Goal: Navigation & Orientation: Find specific page/section

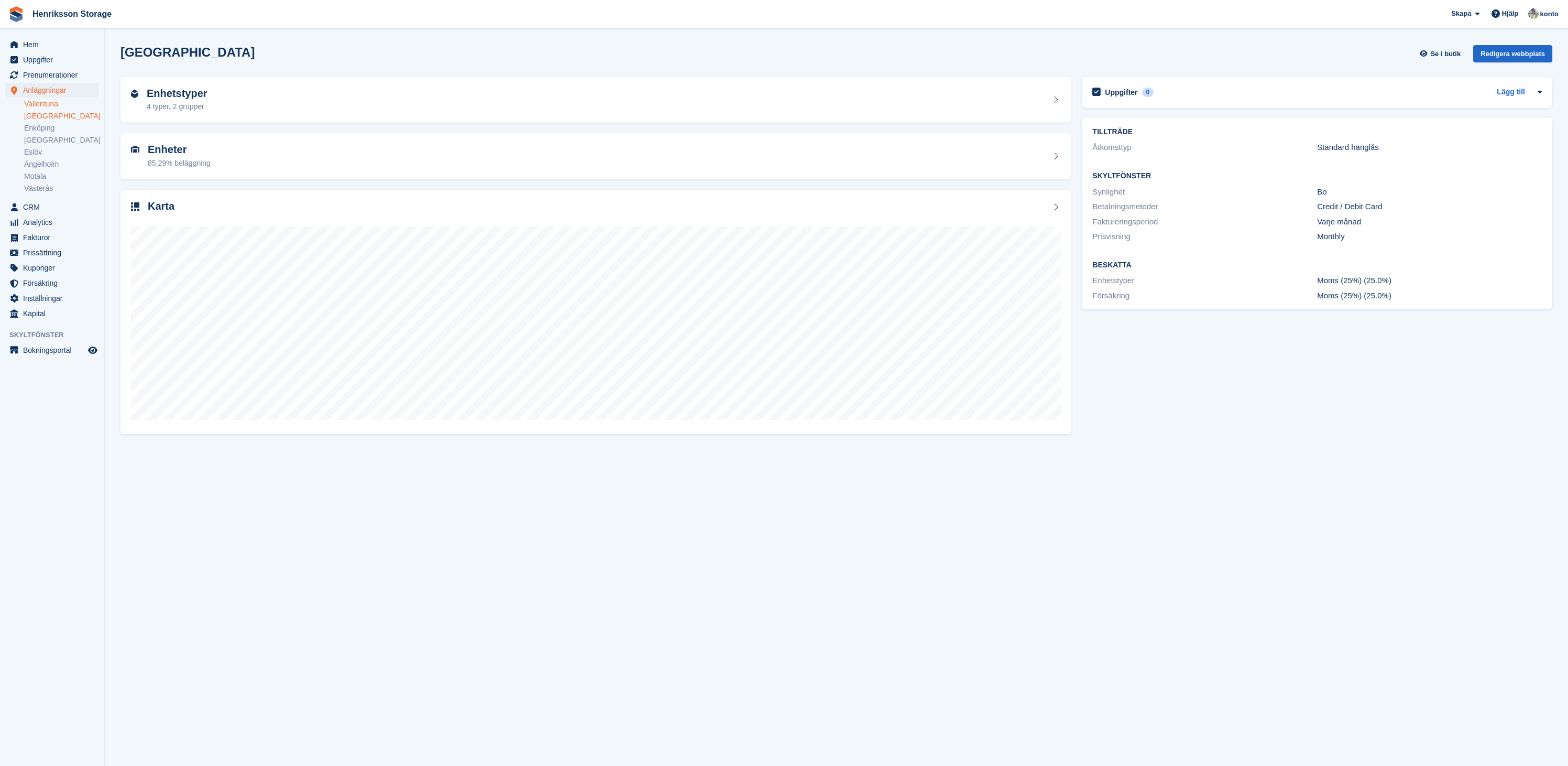
click at [53, 108] on link "Vallentuna" at bounding box center [61, 104] width 75 height 10
click at [49, 118] on link "[GEOGRAPHIC_DATA]" at bounding box center [61, 116] width 75 height 10
click at [46, 131] on link "Enköping" at bounding box center [61, 128] width 75 height 10
click at [48, 144] on link "[GEOGRAPHIC_DATA]" at bounding box center [61, 140] width 75 height 10
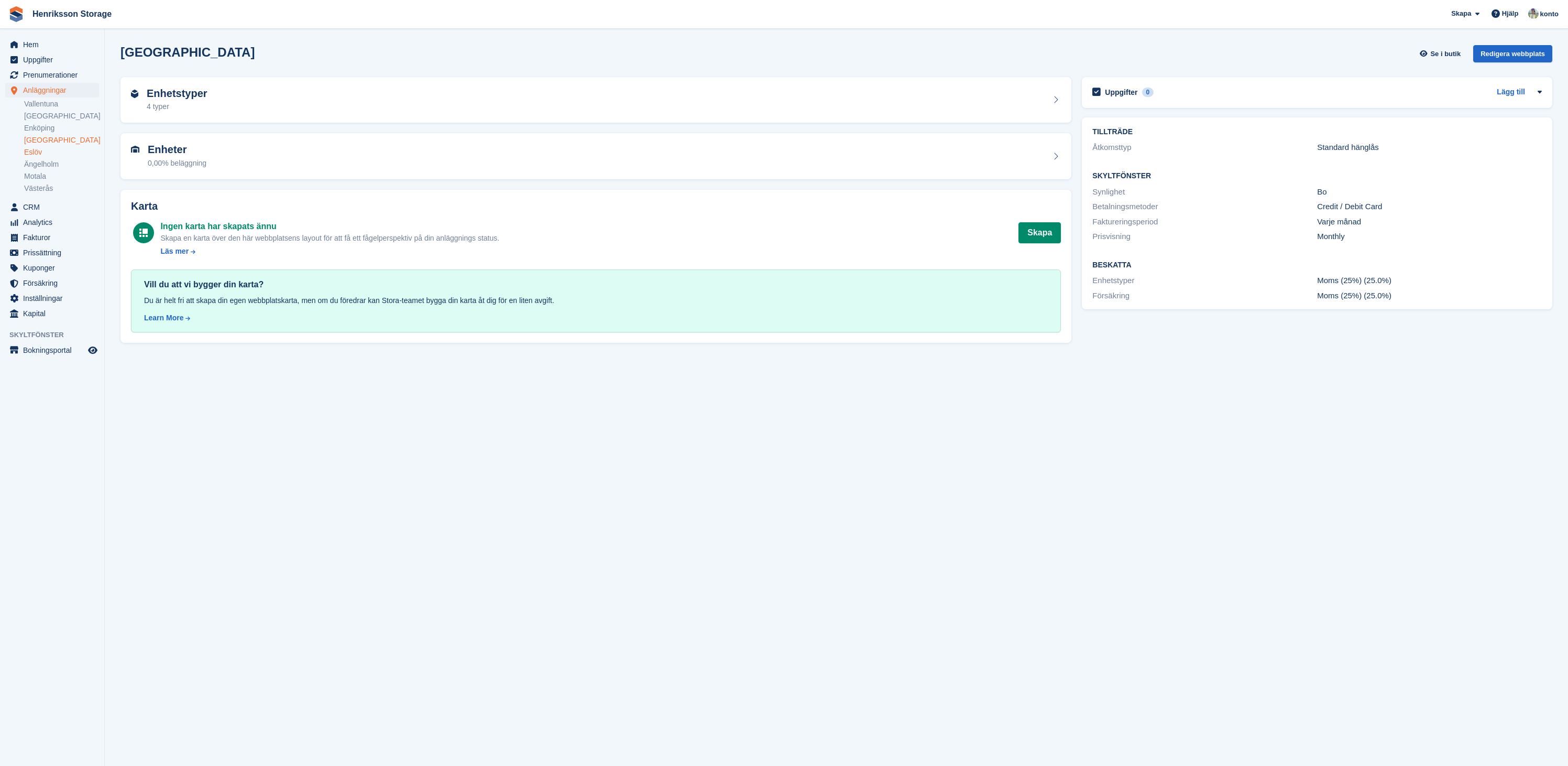
click at [44, 154] on link "Eslöv" at bounding box center [61, 152] width 75 height 10
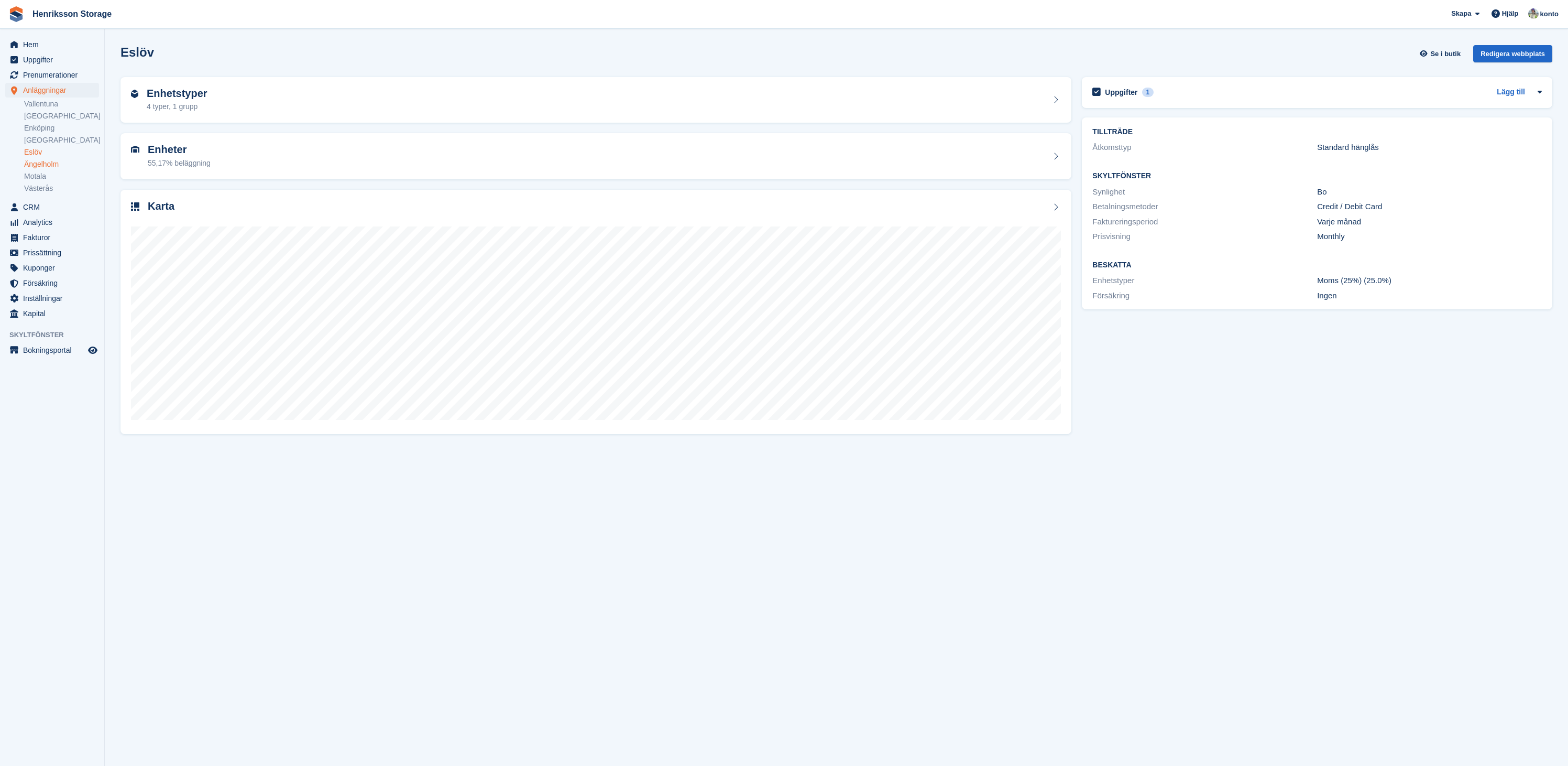
click at [44, 161] on link "Ängelholm" at bounding box center [61, 164] width 75 height 10
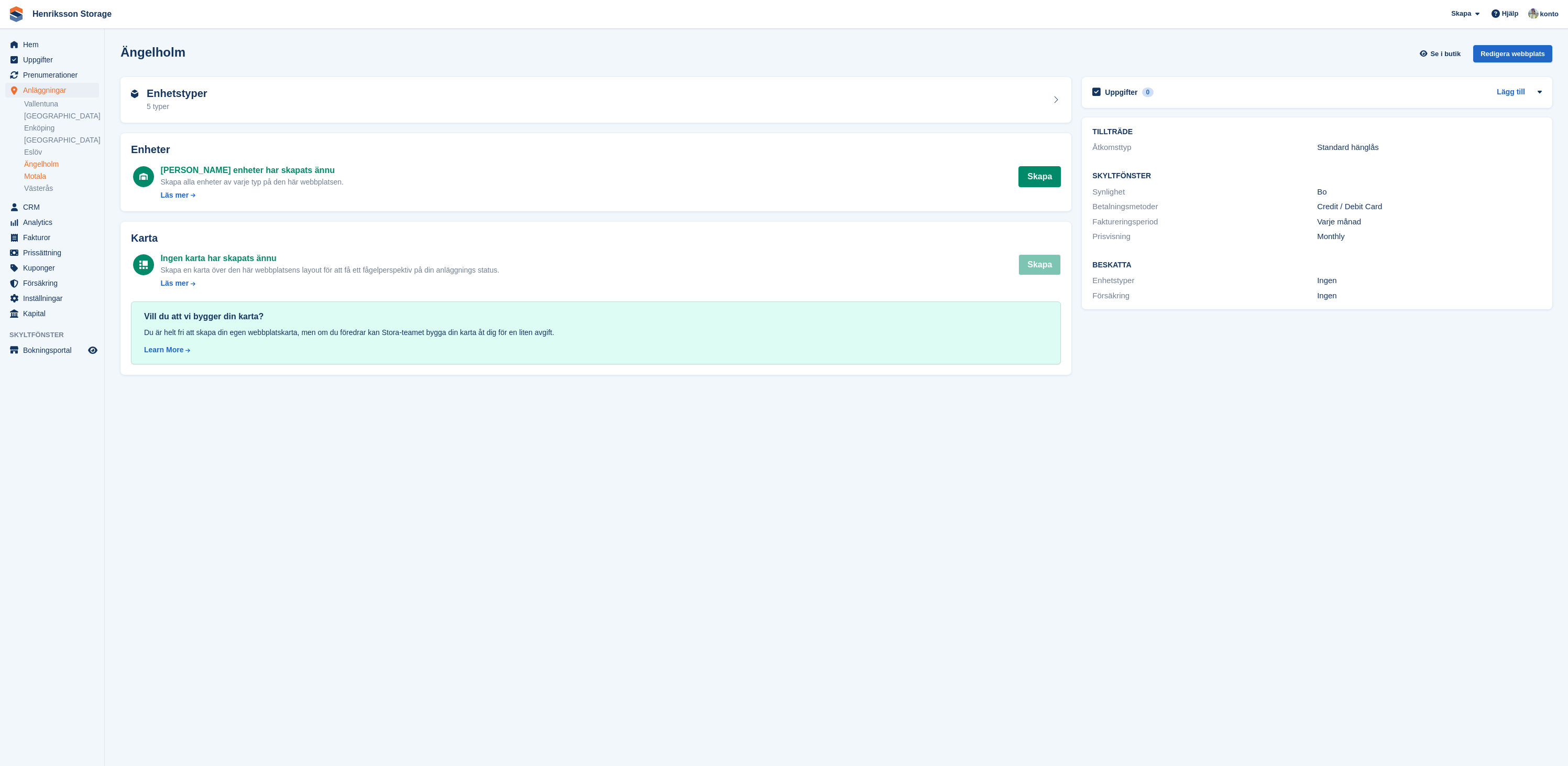
click at [41, 175] on link "Motala" at bounding box center [61, 177] width 75 height 10
click at [47, 187] on link "Västerås" at bounding box center [61, 189] width 75 height 10
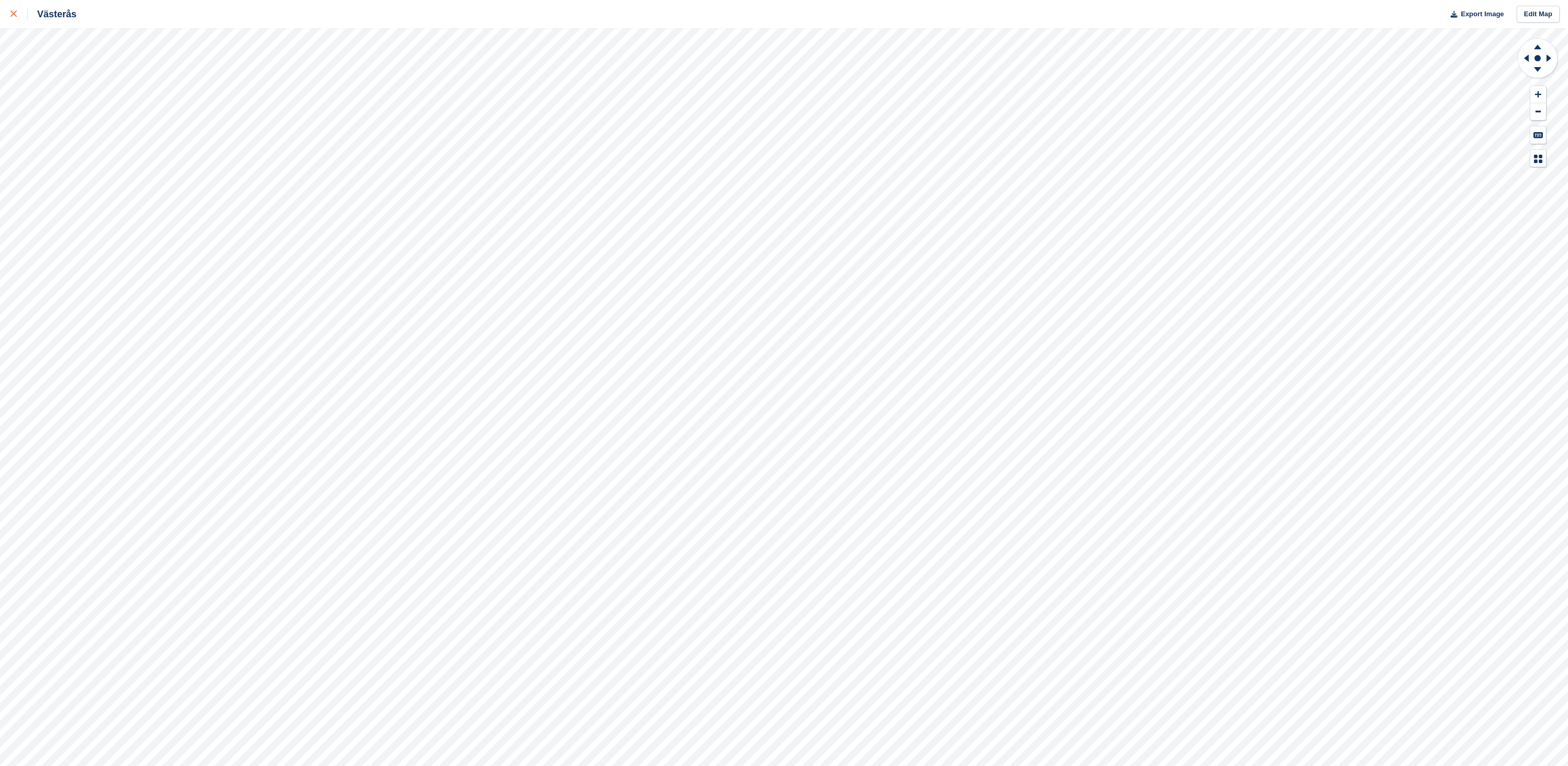
click at [13, 14] on icon at bounding box center [14, 14] width 6 height 6
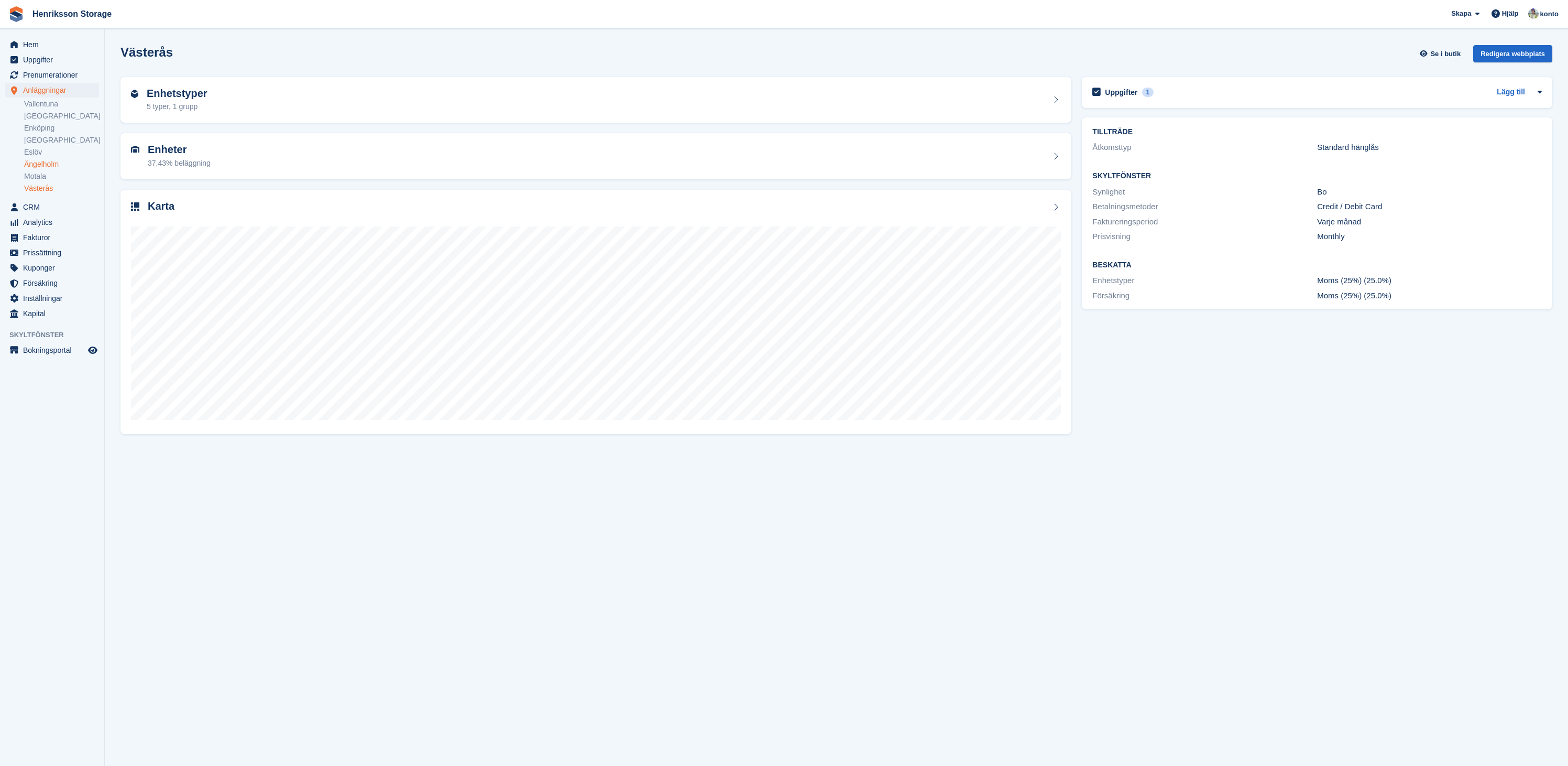
click at [44, 160] on link "Ängelholm" at bounding box center [61, 164] width 75 height 10
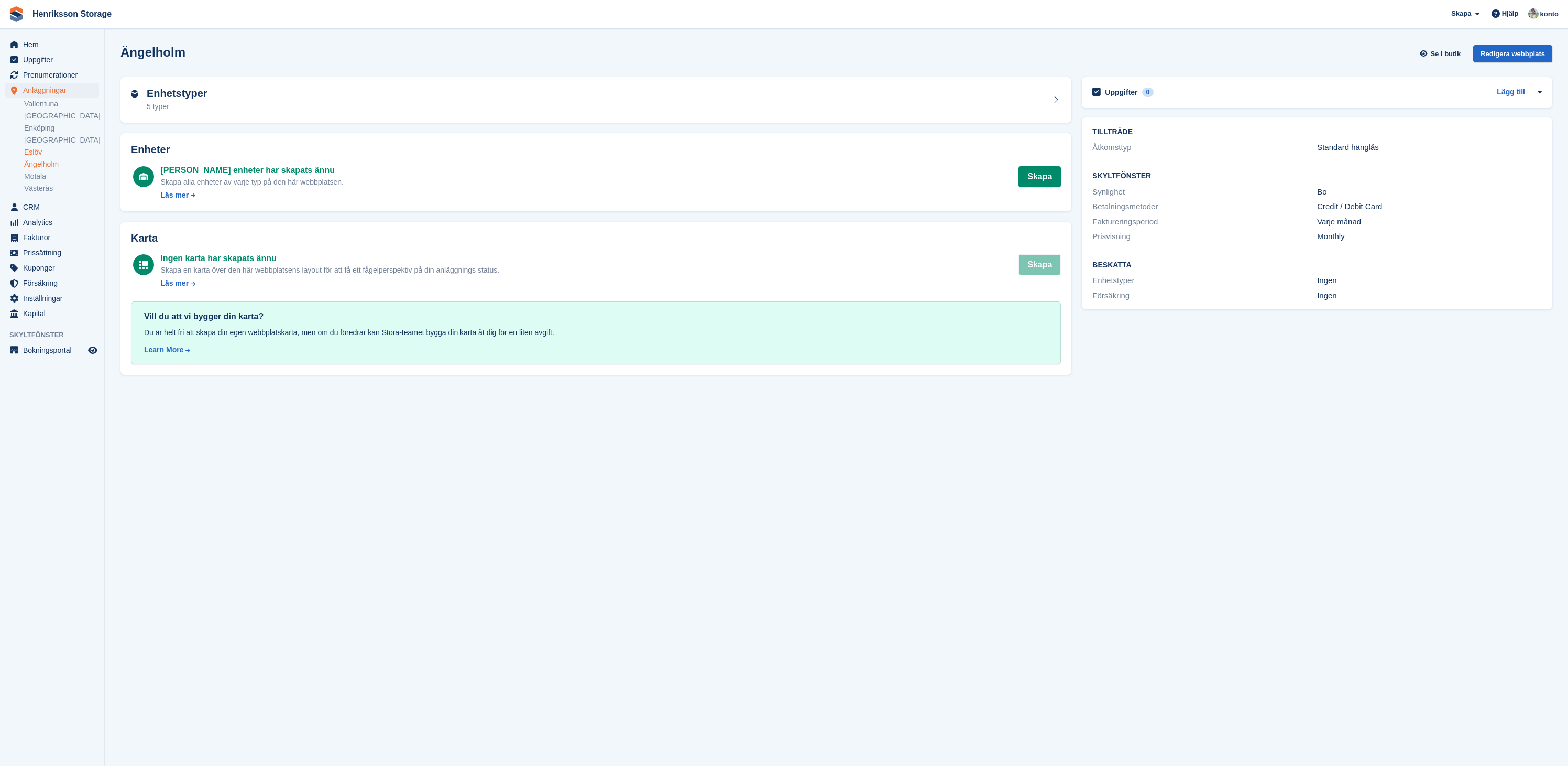
click at [43, 152] on link "Eslöv" at bounding box center [61, 152] width 75 height 10
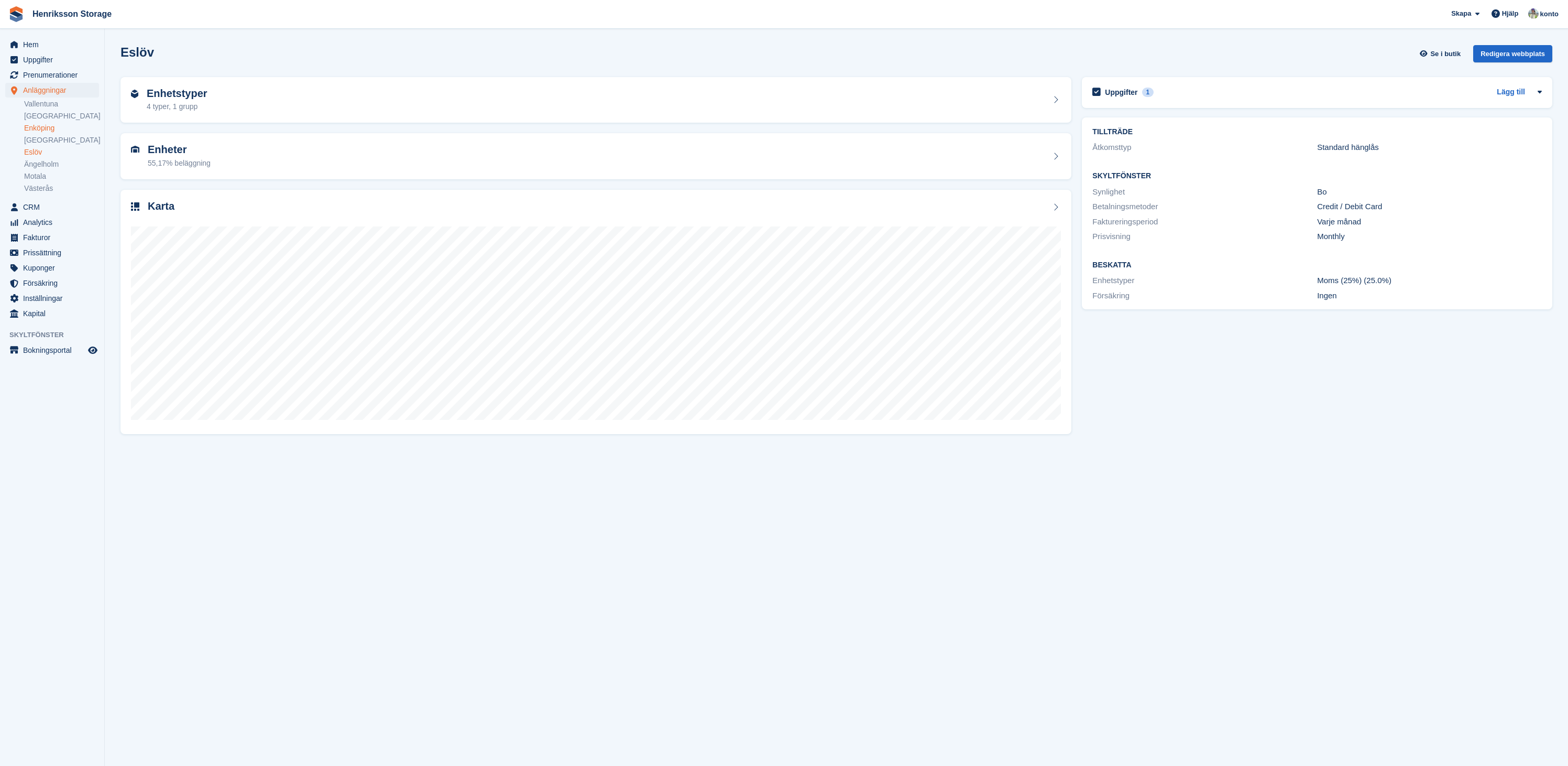
click at [44, 130] on link "Enköping" at bounding box center [61, 128] width 75 height 10
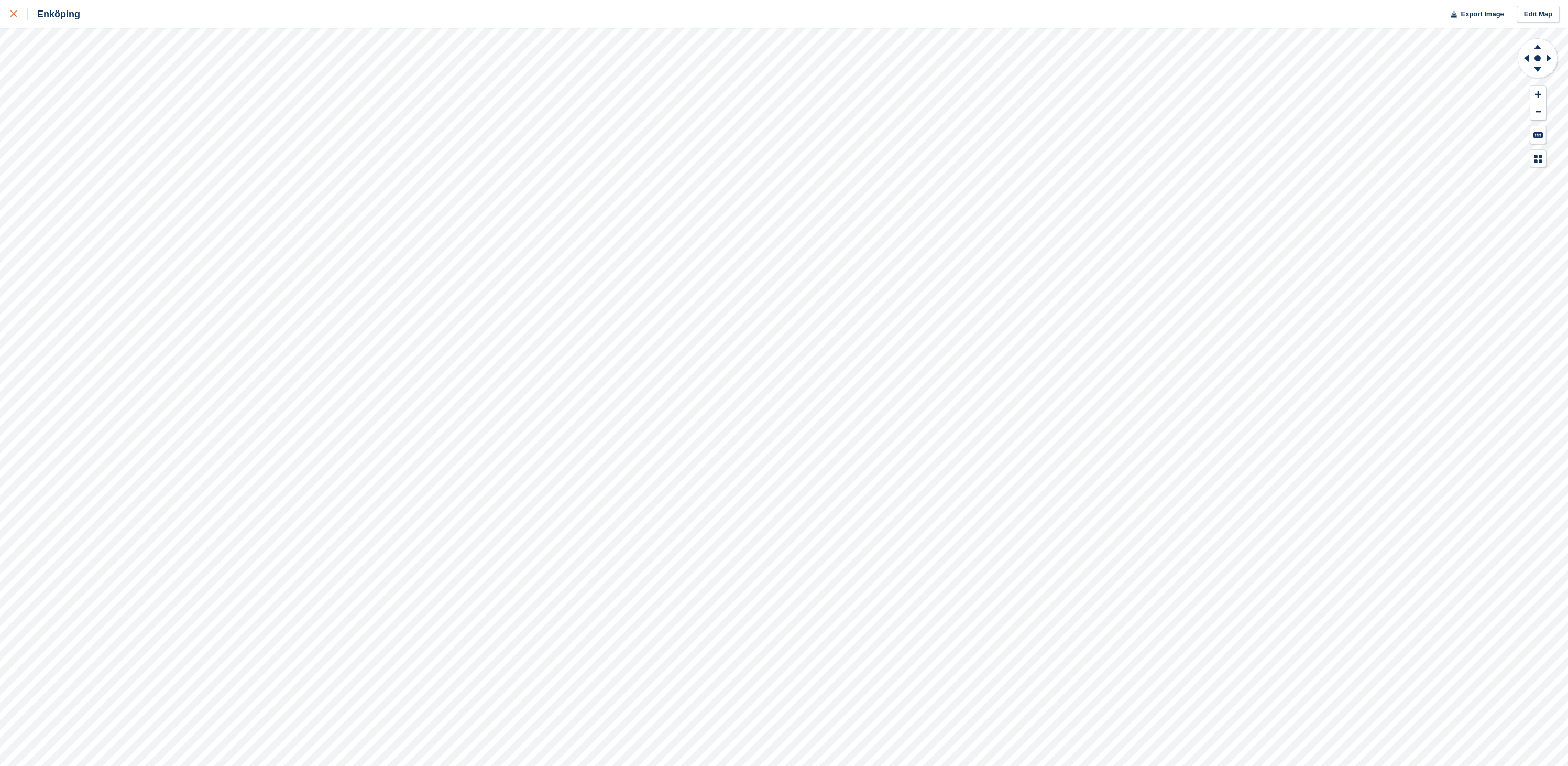
click at [20, 18] on div at bounding box center [20, 14] width 18 height 13
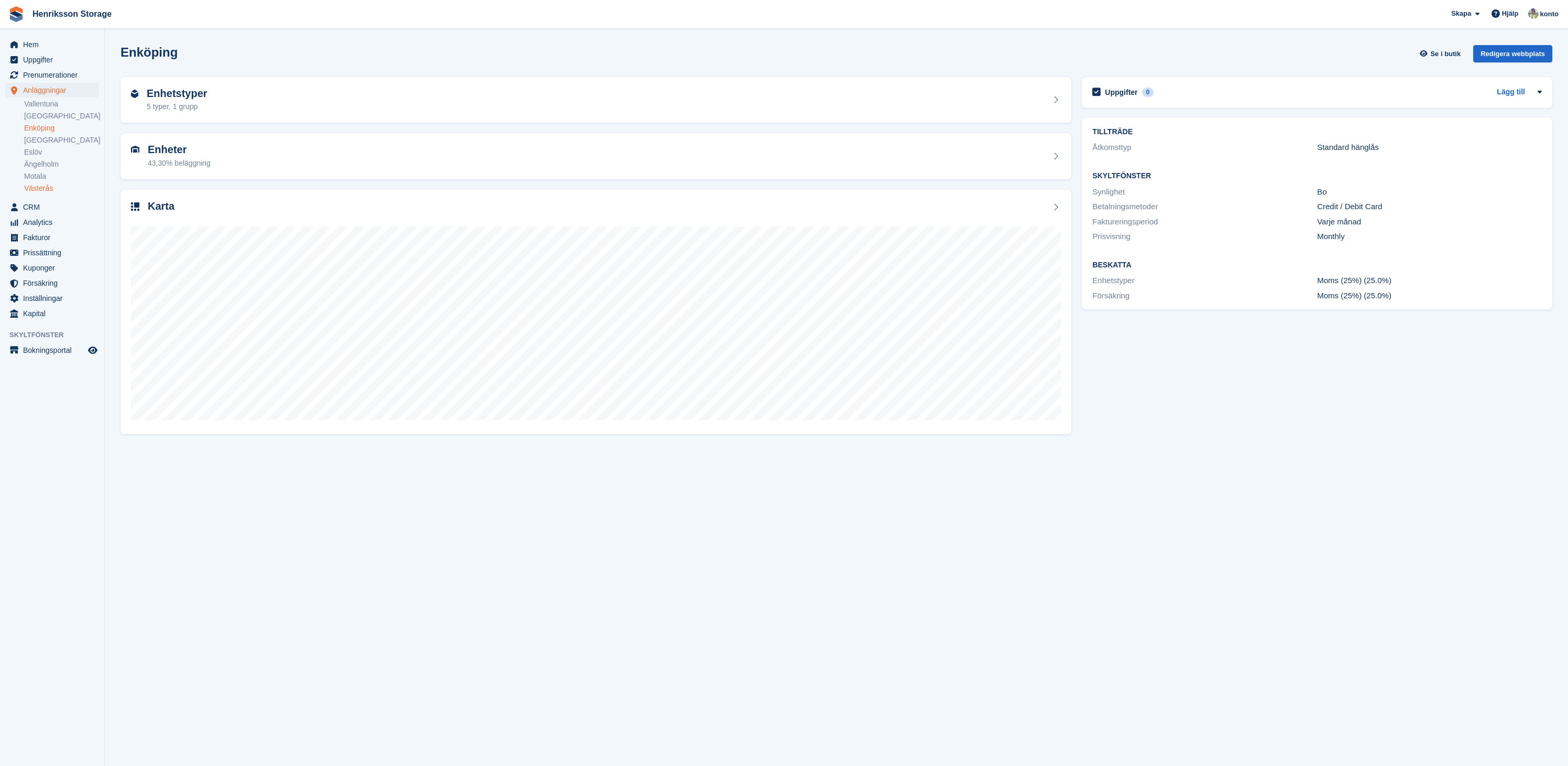
click at [41, 189] on link "Västerås" at bounding box center [61, 189] width 75 height 10
